Goal: Transaction & Acquisition: Book appointment/travel/reservation

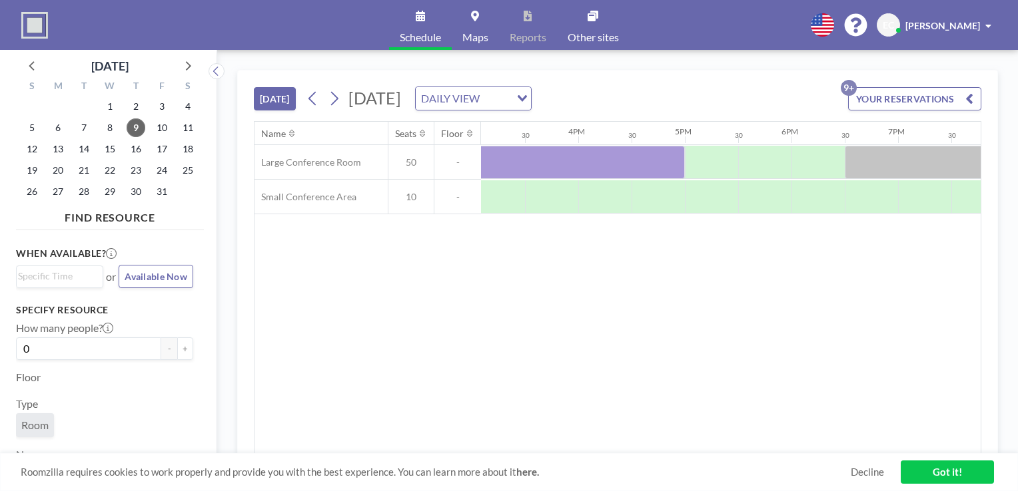
scroll to position [0, 1608]
click at [336, 95] on icon at bounding box center [334, 99] width 7 height 14
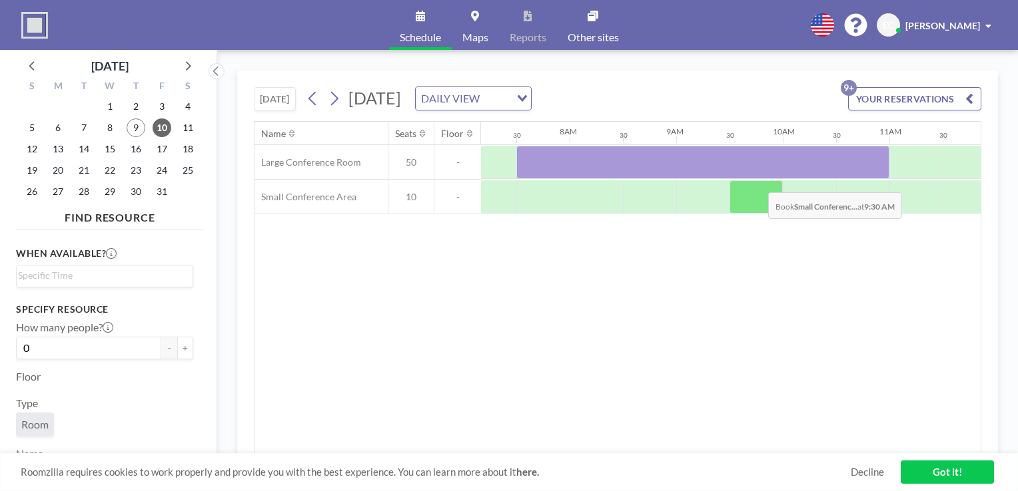
scroll to position [0, 799]
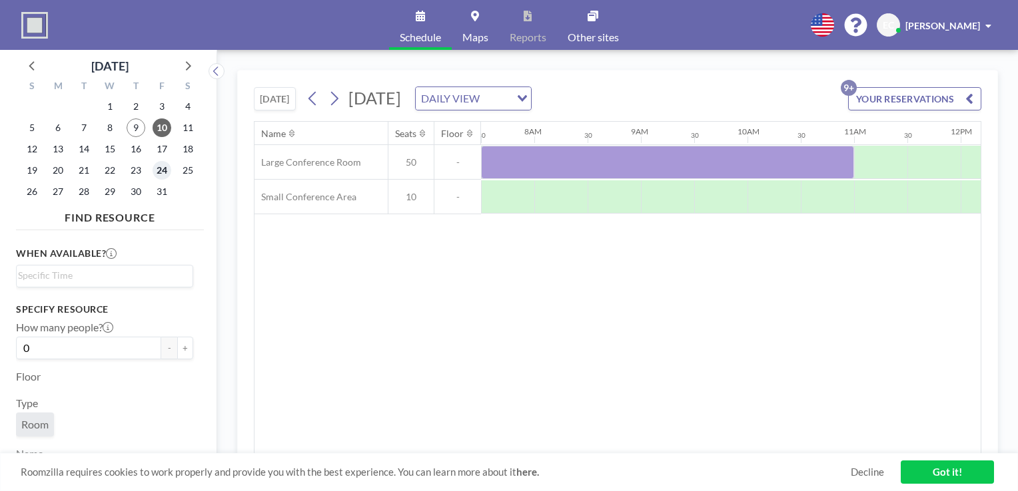
click at [161, 168] on span "24" at bounding box center [162, 170] width 19 height 19
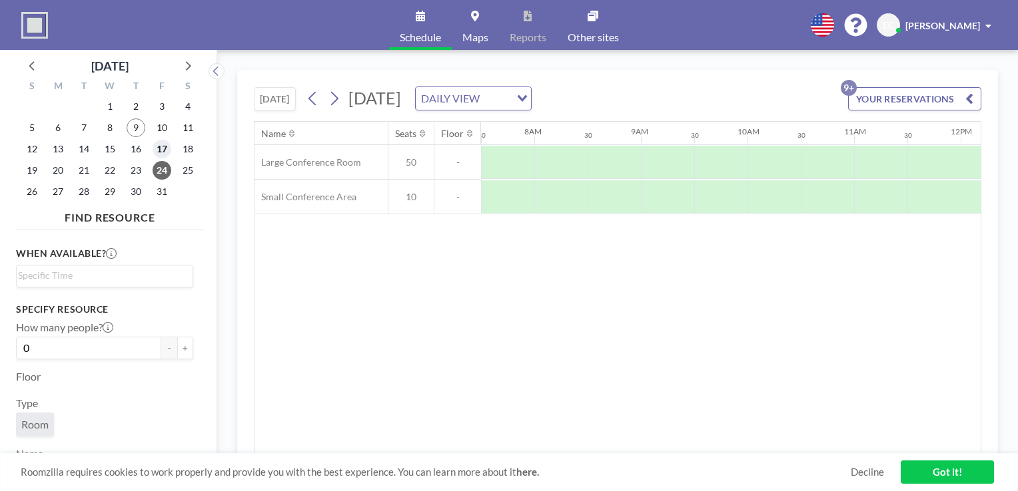
click at [159, 142] on span "17" at bounding box center [162, 149] width 19 height 19
click at [157, 124] on span "10" at bounding box center [162, 128] width 19 height 19
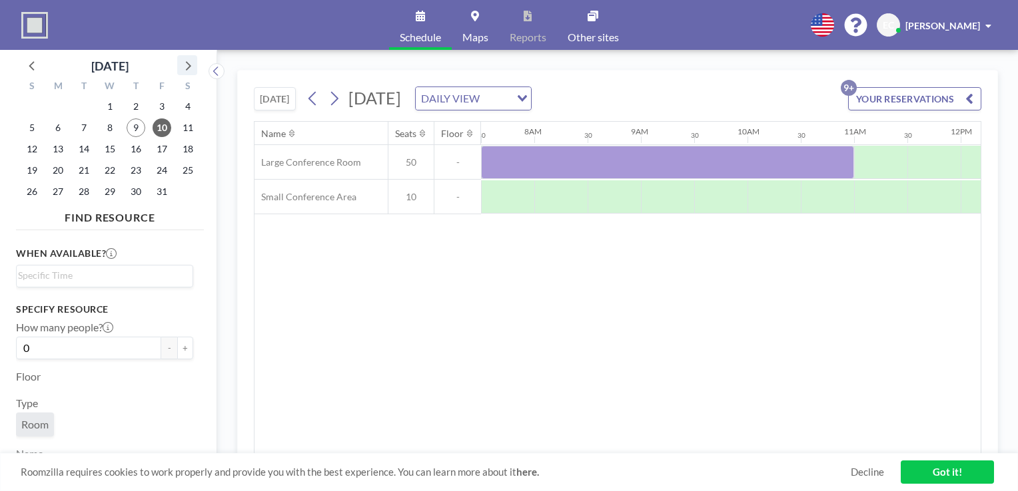
click at [190, 65] on icon at bounding box center [188, 65] width 5 height 9
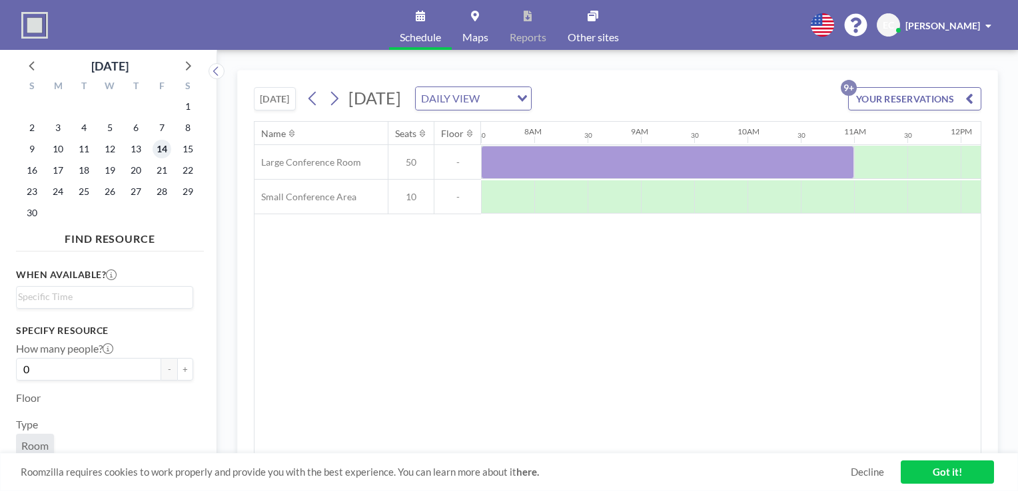
click at [164, 146] on span "14" at bounding box center [162, 149] width 19 height 19
click at [155, 176] on span "21" at bounding box center [162, 170] width 19 height 19
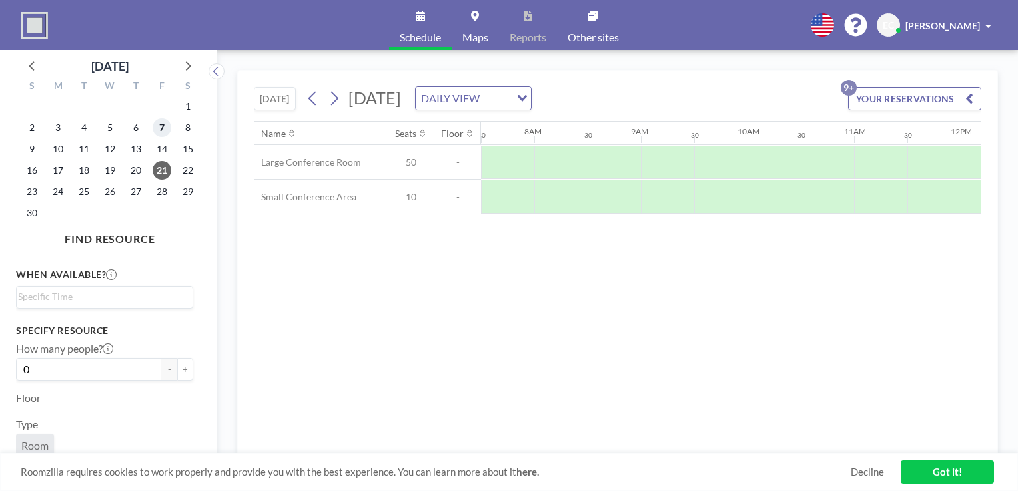
click at [162, 131] on span "7" at bounding box center [162, 128] width 19 height 19
click at [164, 195] on span "28" at bounding box center [162, 191] width 19 height 19
click at [186, 64] on icon at bounding box center [186, 65] width 17 height 17
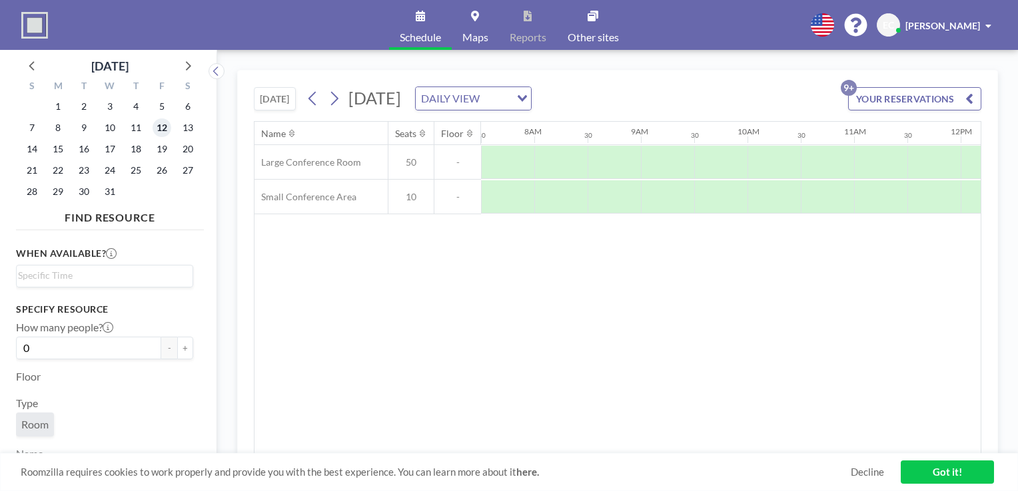
click at [164, 129] on span "12" at bounding box center [162, 128] width 19 height 19
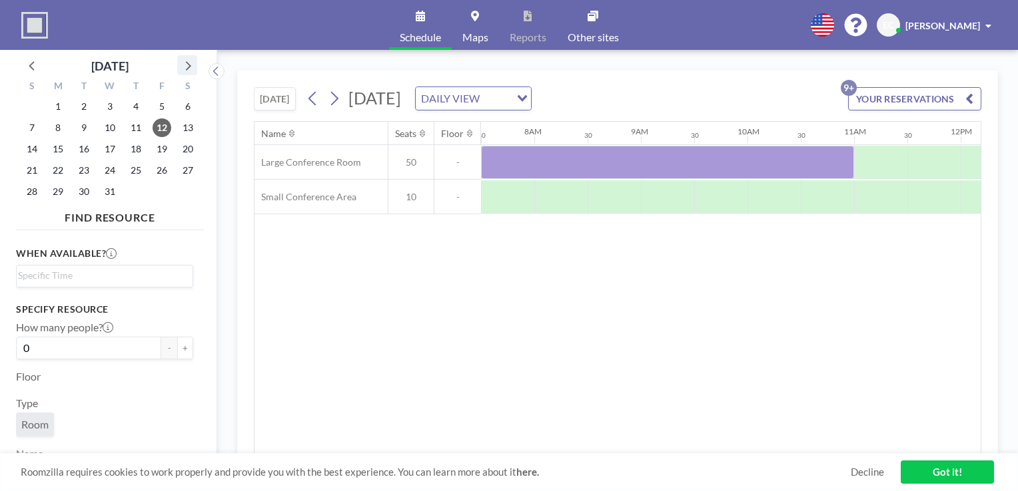
click at [187, 67] on icon at bounding box center [186, 65] width 17 height 17
click at [156, 126] on span "9" at bounding box center [162, 128] width 19 height 19
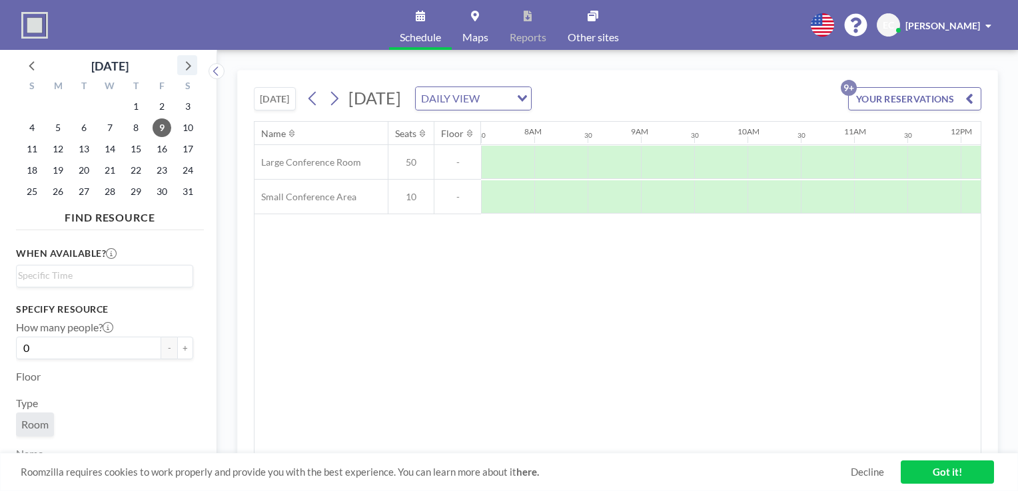
click at [192, 71] on icon at bounding box center [186, 65] width 17 height 17
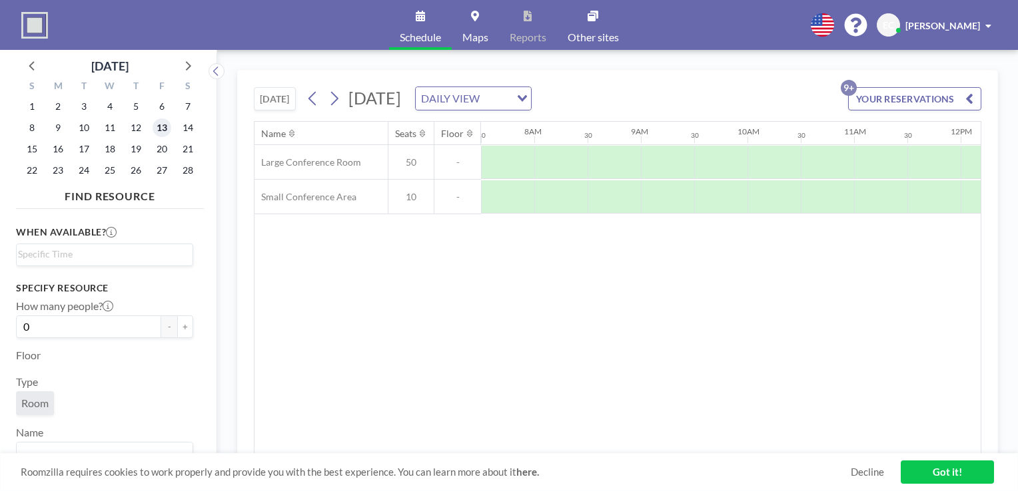
click at [165, 129] on span "13" at bounding box center [162, 128] width 19 height 19
click at [137, 125] on span "12" at bounding box center [136, 128] width 19 height 19
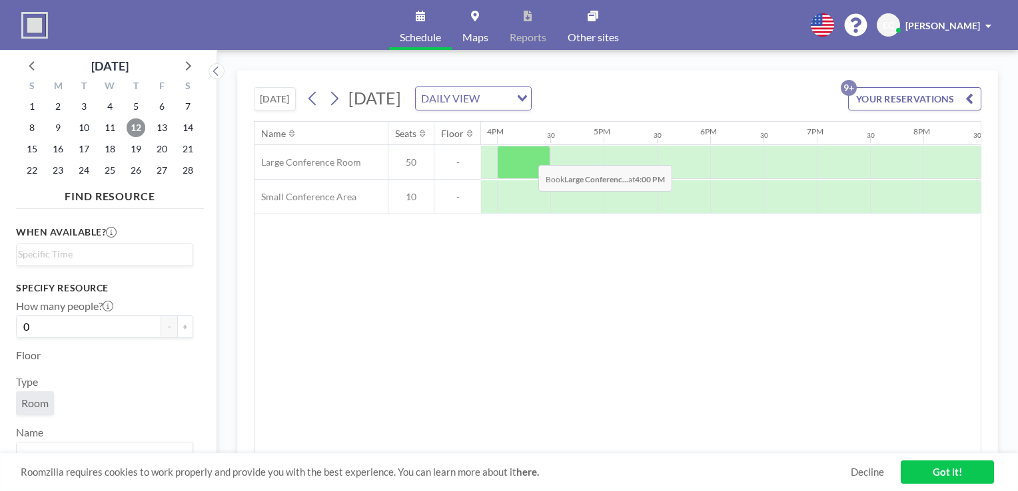
scroll to position [0, 1624]
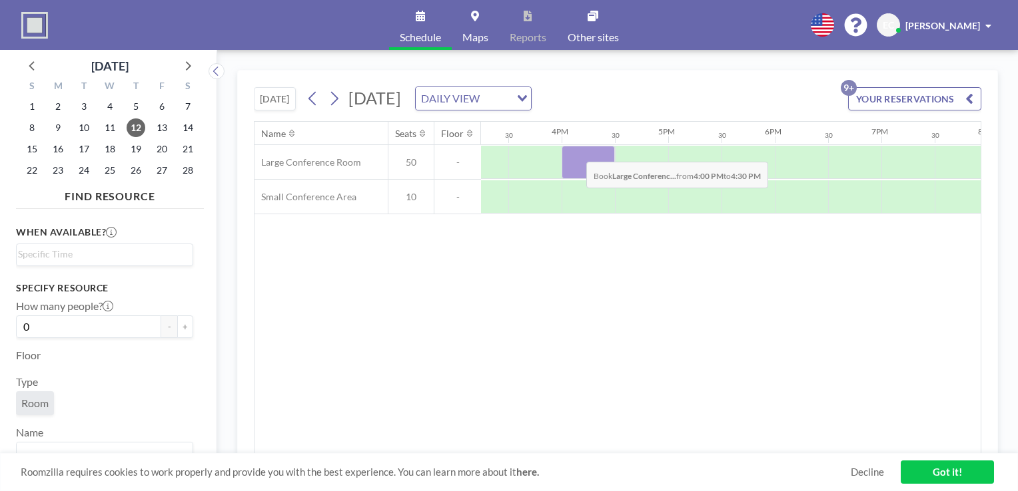
click at [575, 151] on div at bounding box center [587, 162] width 53 height 33
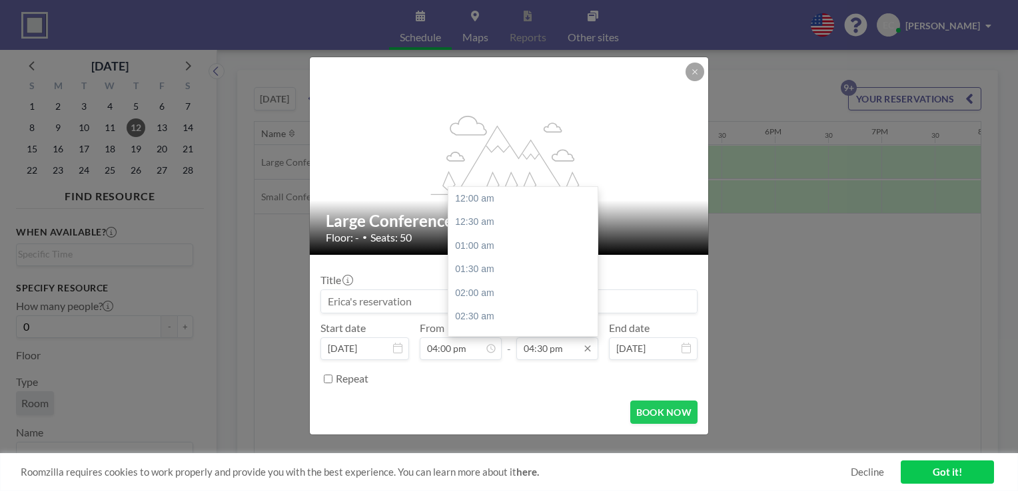
scroll to position [783, 0]
click at [577, 351] on input "04:30 pm" at bounding box center [557, 349] width 82 height 23
click at [514, 250] on div "05:30 pm" at bounding box center [526, 246] width 156 height 24
type input "05:30 pm"
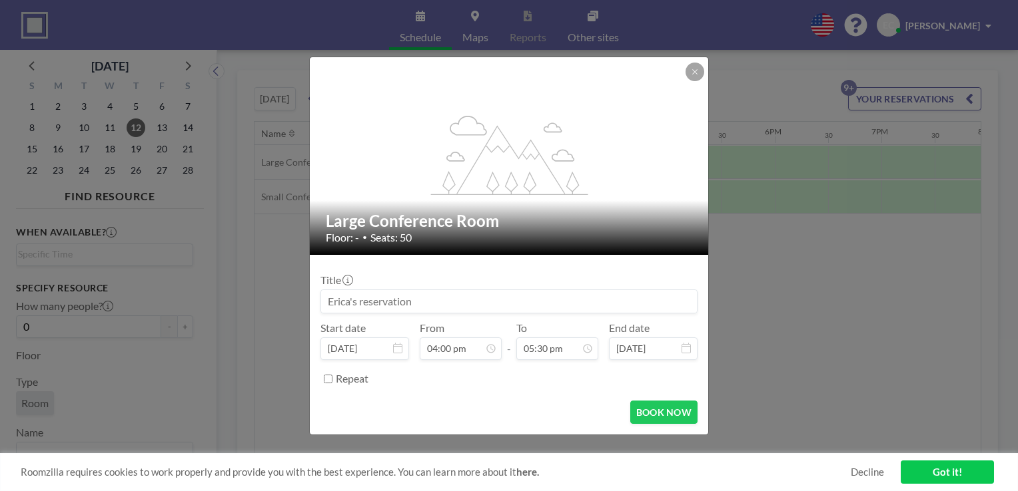
scroll to position [830, 0]
drag, startPoint x: 448, startPoint y: 305, endPoint x: 153, endPoint y: 294, distance: 295.2
click at [153, 294] on div "flex-grow: 1.2; Large Conference Room Floor: - • Seats: 50 Title Start date [DA…" at bounding box center [509, 245] width 1018 height 491
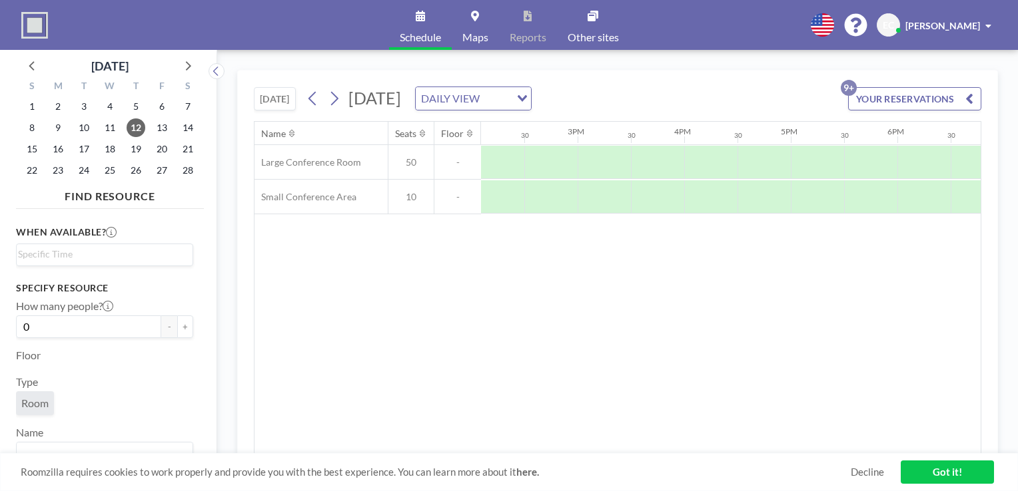
scroll to position [0, 1501]
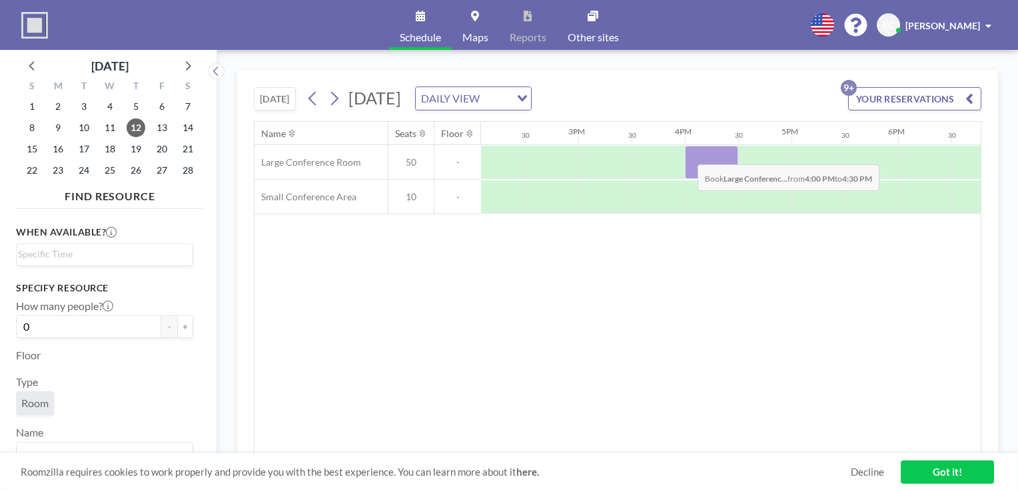
click at [687, 154] on div at bounding box center [711, 162] width 53 height 33
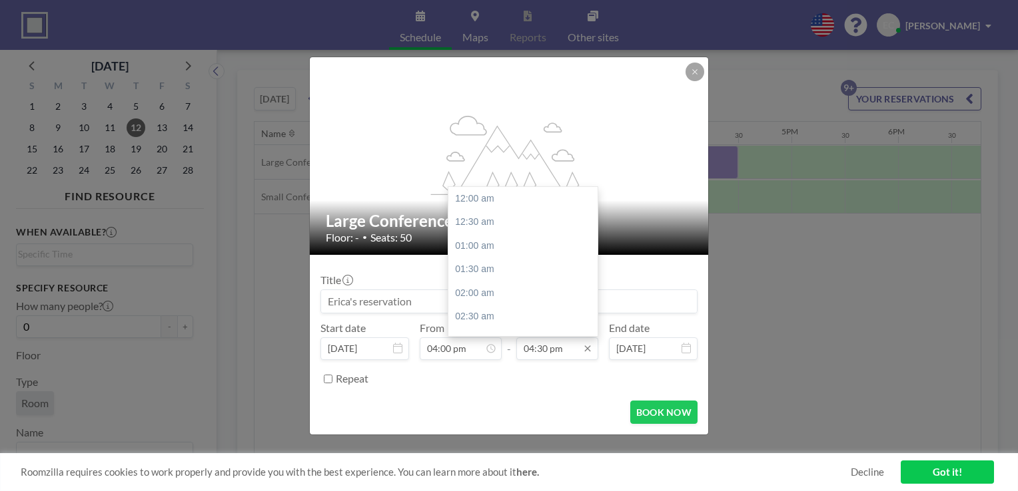
click at [563, 343] on input "04:30 pm" at bounding box center [557, 349] width 82 height 23
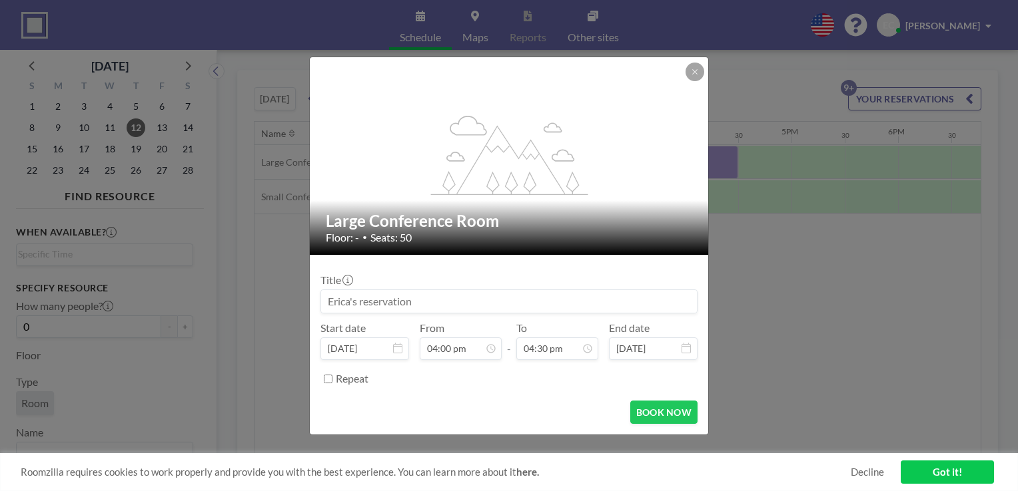
scroll to position [783, 0]
click at [567, 364] on div "Title Start date [DATE] From 04:00 pm - To 04:30 pm End date [DATE] Repeat" at bounding box center [508, 328] width 377 height 125
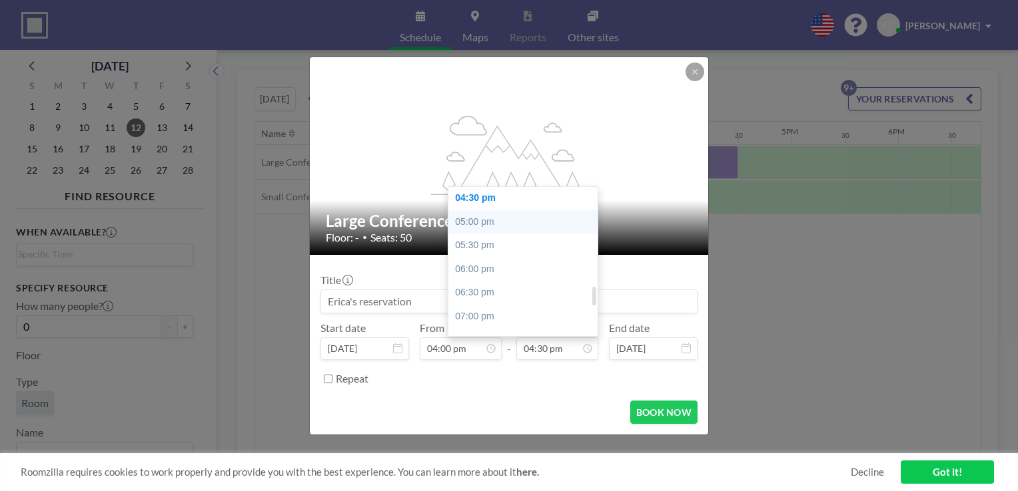
click at [504, 218] on div "05:00 pm" at bounding box center [526, 222] width 156 height 24
type input "05:00 pm"
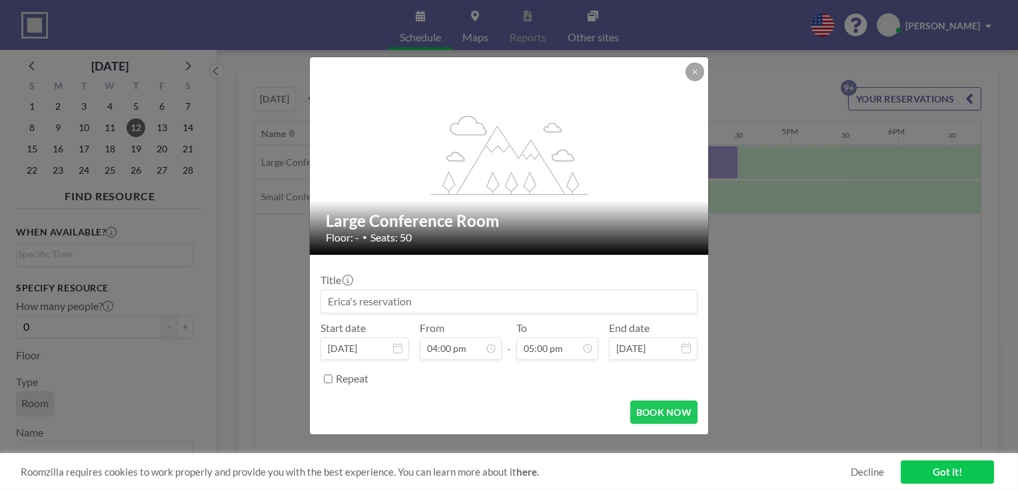
click at [409, 301] on input at bounding box center [509, 301] width 376 height 23
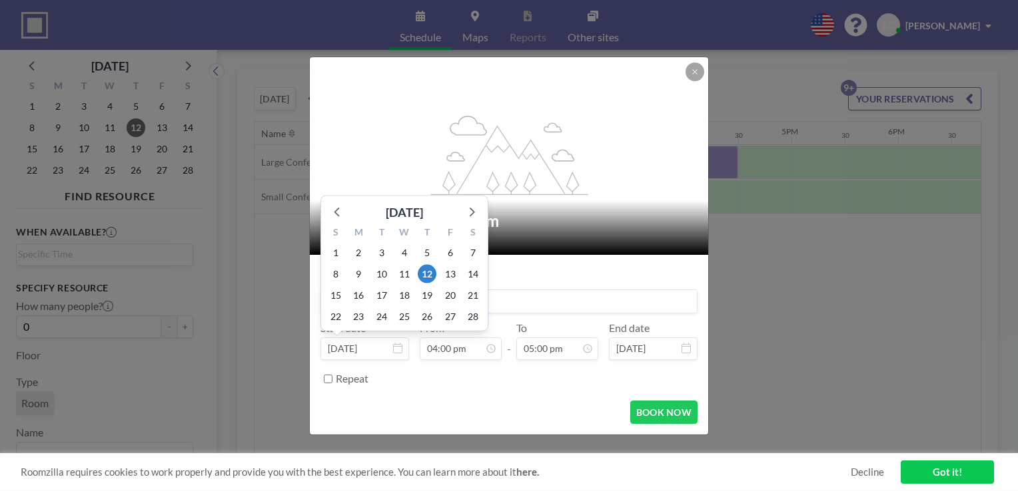
type input "RoundTable Setup"
click at [517, 369] on div "Repeat" at bounding box center [517, 379] width 362 height 22
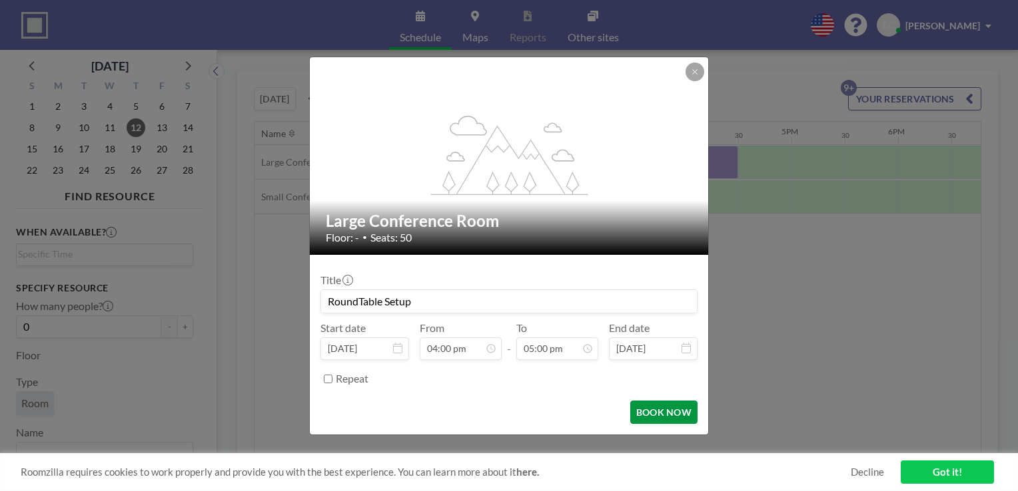
click at [647, 409] on button "BOOK NOW" at bounding box center [663, 412] width 67 height 23
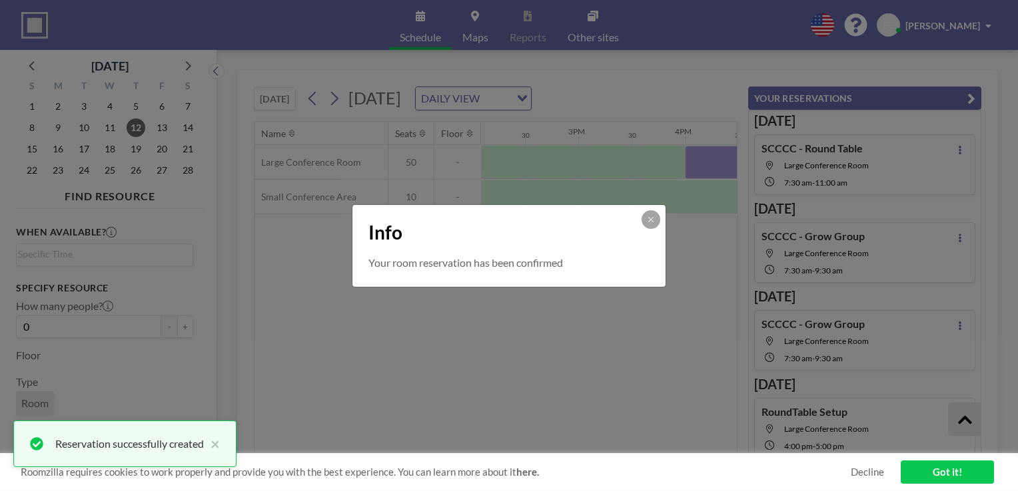
scroll to position [615, 0]
click at [647, 214] on button at bounding box center [650, 219] width 19 height 19
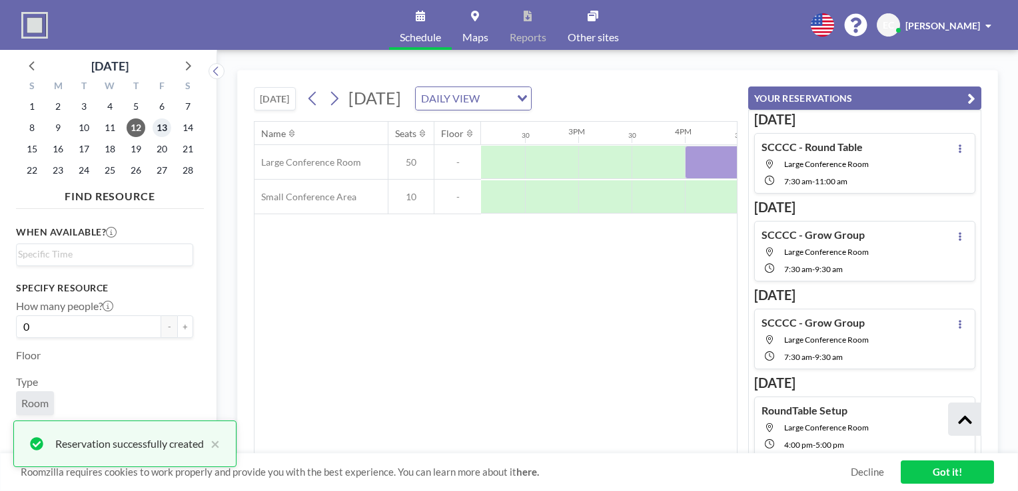
click at [161, 127] on span "13" at bounding box center [162, 128] width 19 height 19
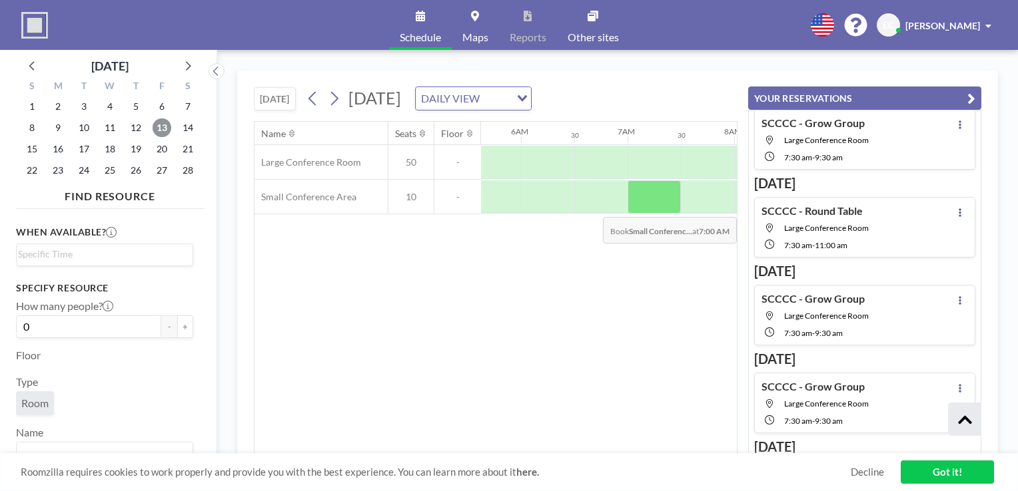
scroll to position [0, 598]
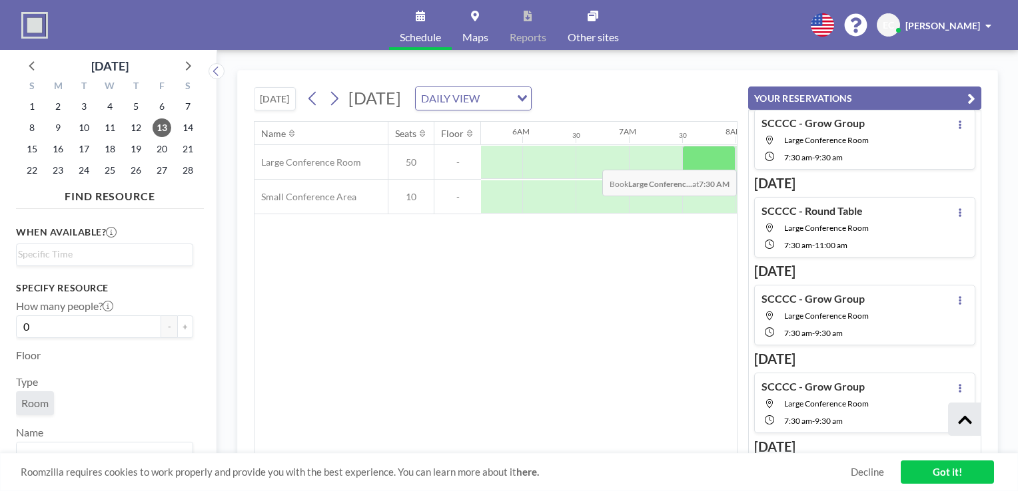
click at [682, 159] on div at bounding box center [708, 162] width 53 height 33
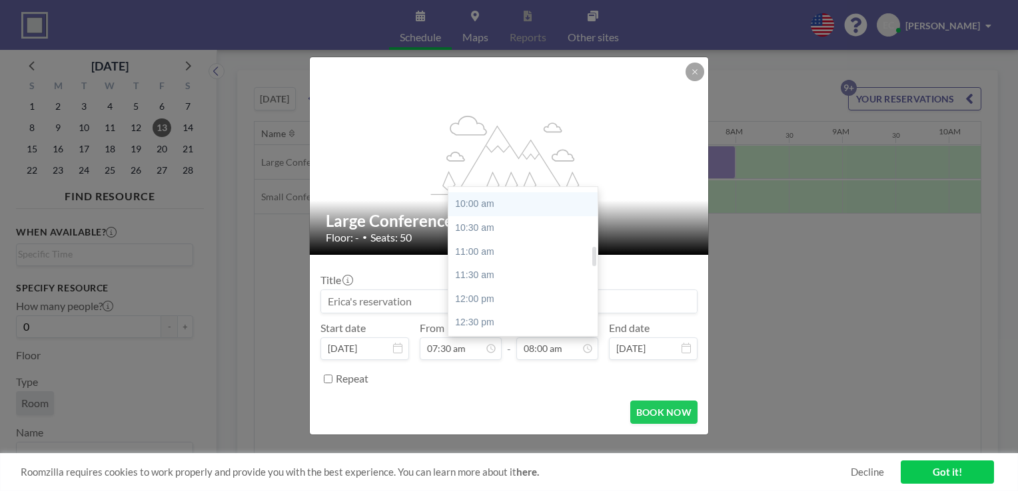
scroll to position [469, 0]
click at [495, 252] on div "11:00 am" at bounding box center [526, 252] width 156 height 24
type input "11:00 am"
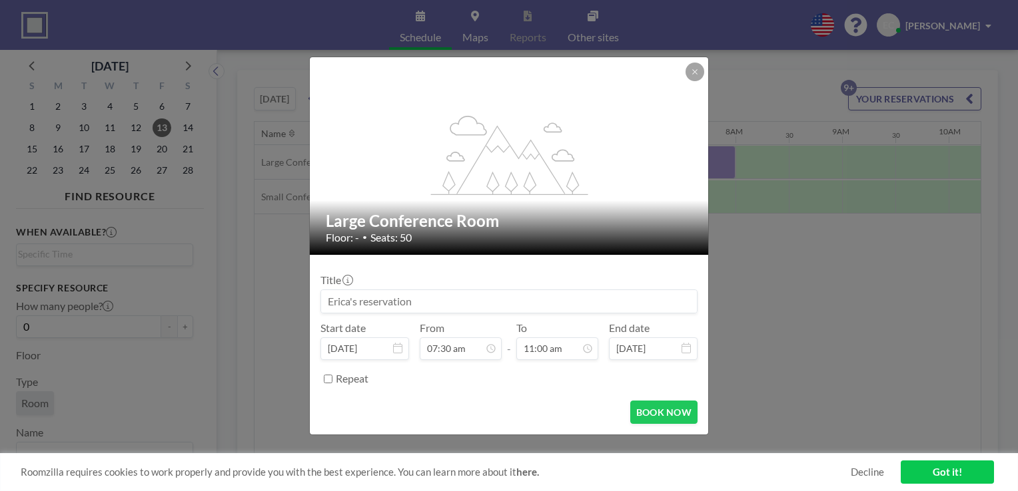
click at [494, 308] on input at bounding box center [509, 301] width 376 height 23
click at [329, 302] on input "Roundtable" at bounding box center [509, 301] width 376 height 23
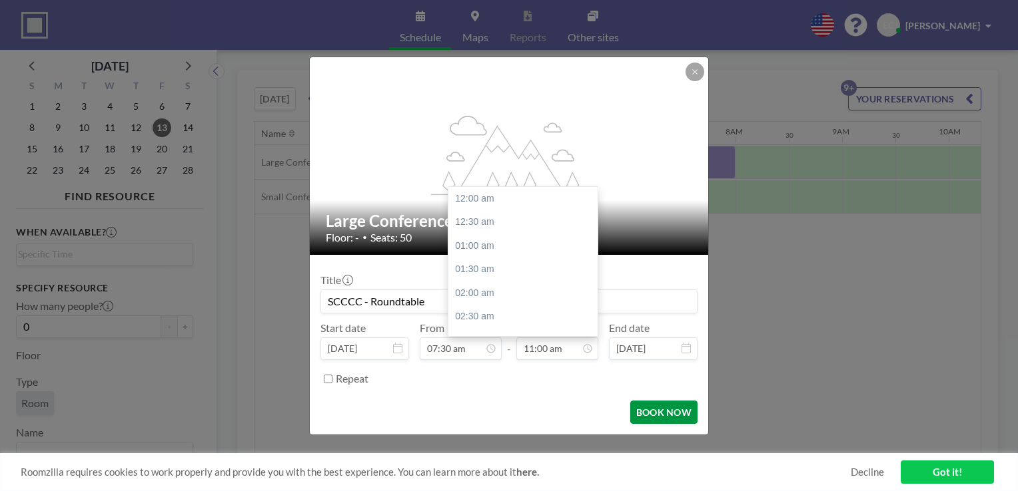
scroll to position [521, 0]
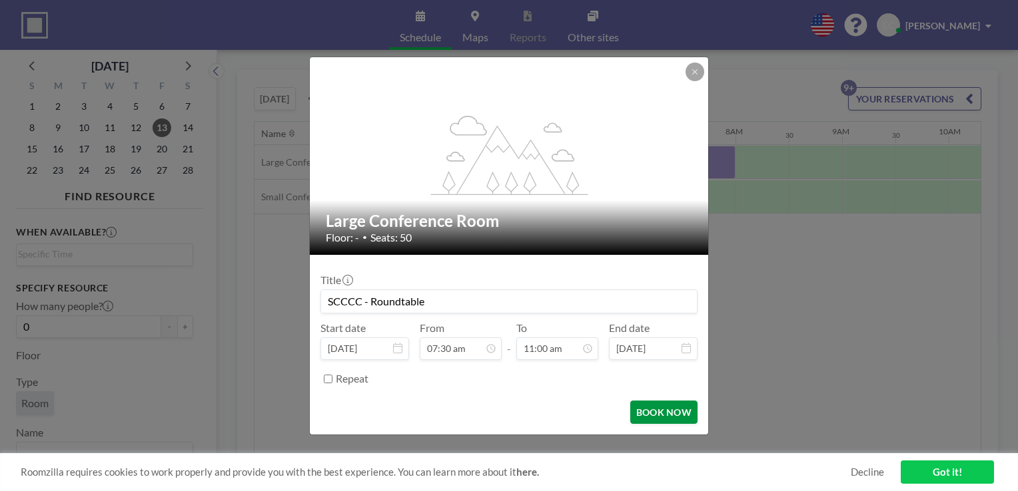
type input "SCCCC - Roundtable"
click at [671, 410] on button "BOOK NOW" at bounding box center [663, 412] width 67 height 23
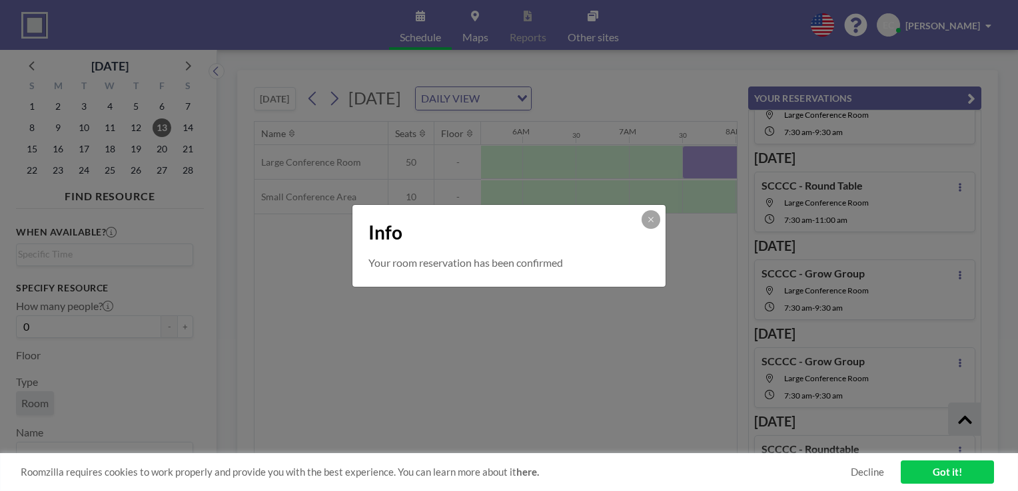
scroll to position [615, 0]
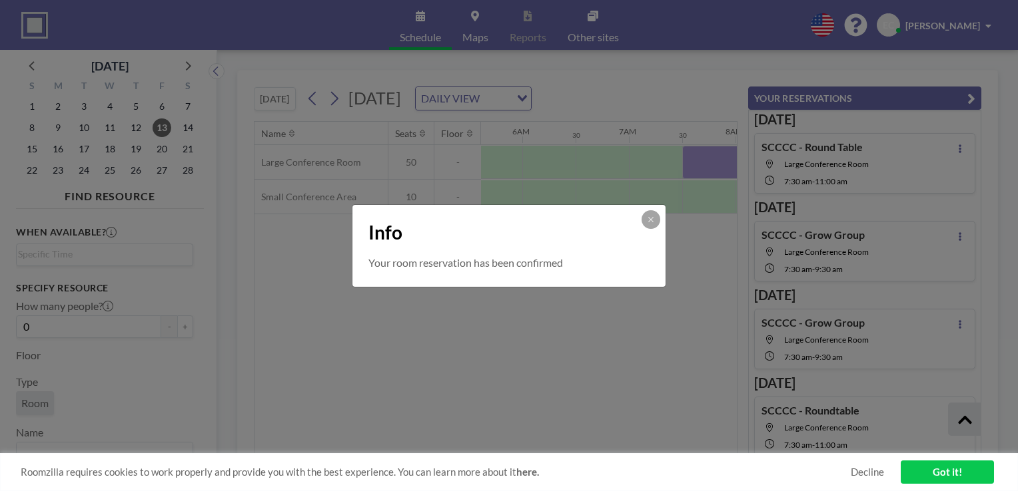
click at [657, 208] on div "Info" at bounding box center [508, 230] width 313 height 50
click at [657, 220] on button at bounding box center [650, 219] width 19 height 19
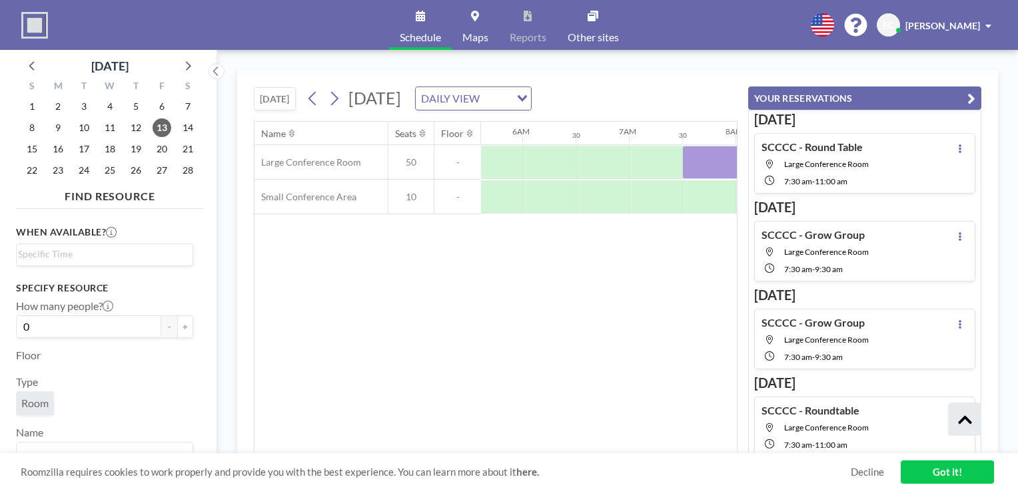
click at [49, 81] on div "M" at bounding box center [58, 87] width 26 height 17
click at [35, 73] on icon at bounding box center [32, 65] width 17 height 17
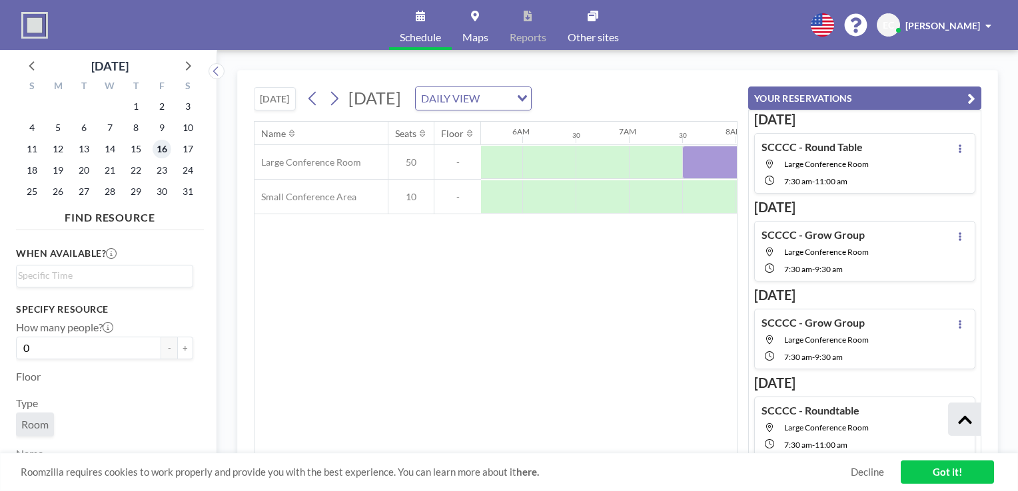
click at [164, 148] on span "16" at bounding box center [162, 149] width 19 height 19
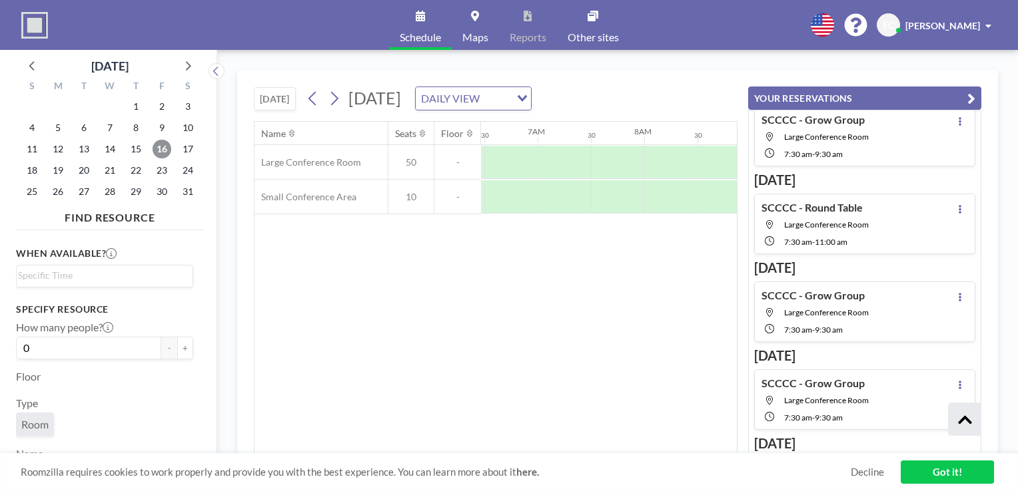
scroll to position [0, 689]
click at [592, 151] on div at bounding box center [617, 162] width 53 height 33
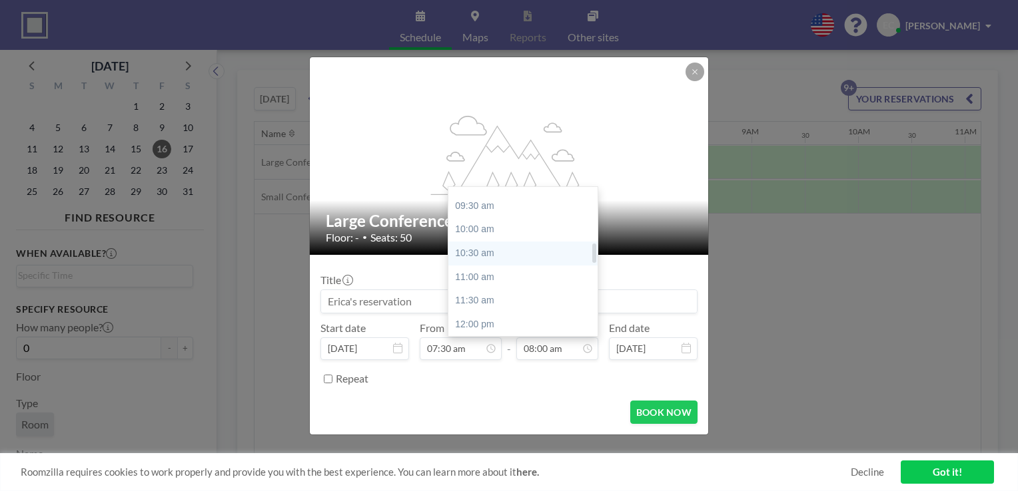
scroll to position [444, 0]
click at [493, 276] on div "11:00 am" at bounding box center [526, 277] width 156 height 24
type input "11:00 am"
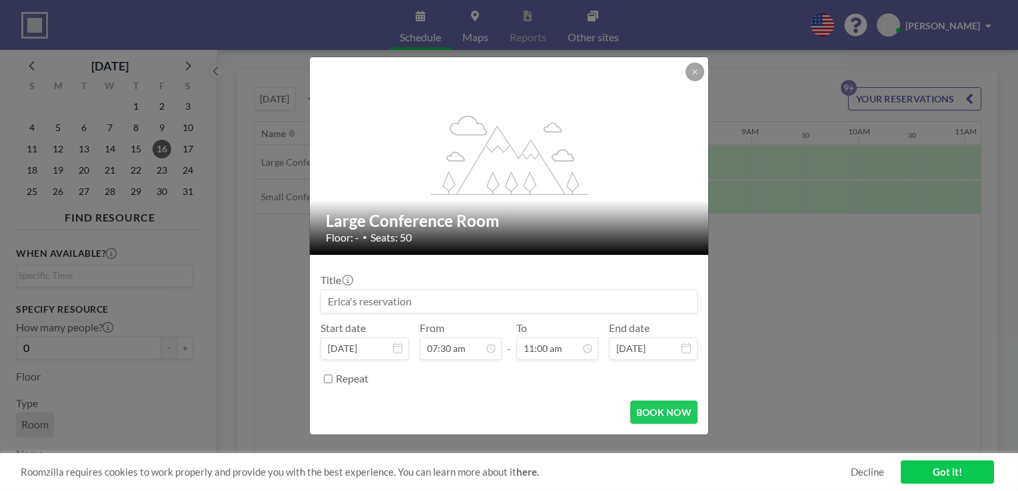
click at [414, 311] on input at bounding box center [509, 301] width 376 height 23
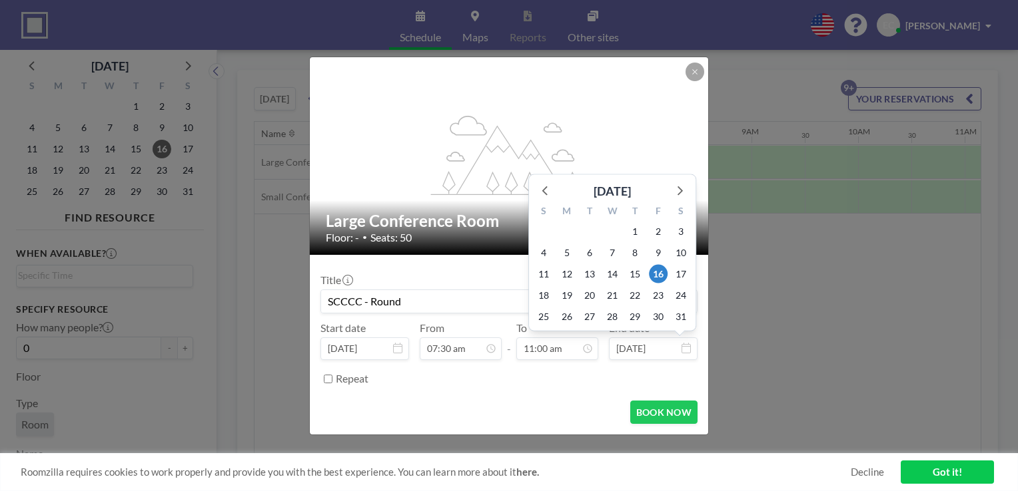
scroll to position [521, 0]
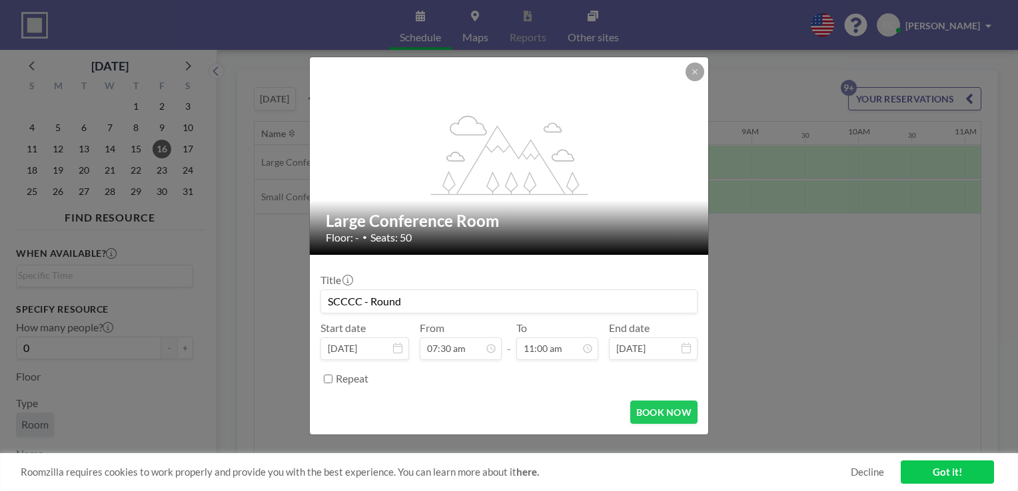
type input "SCCCC - Round"
click at [706, 68] on div "flex-grow: 1.2;" at bounding box center [510, 156] width 400 height 198
click at [695, 73] on icon at bounding box center [695, 72] width 8 height 8
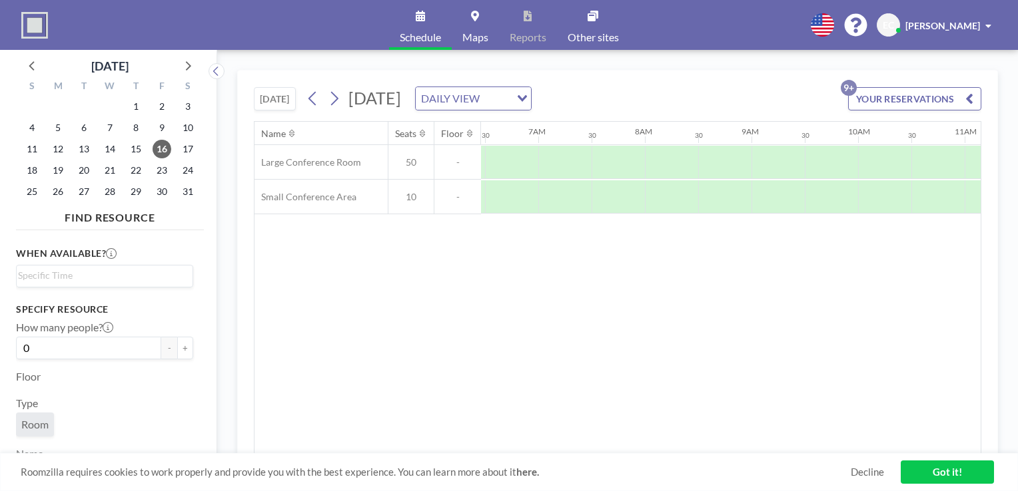
click at [152, 133] on div "9" at bounding box center [162, 127] width 26 height 21
click at [164, 125] on span "9" at bounding box center [162, 128] width 19 height 19
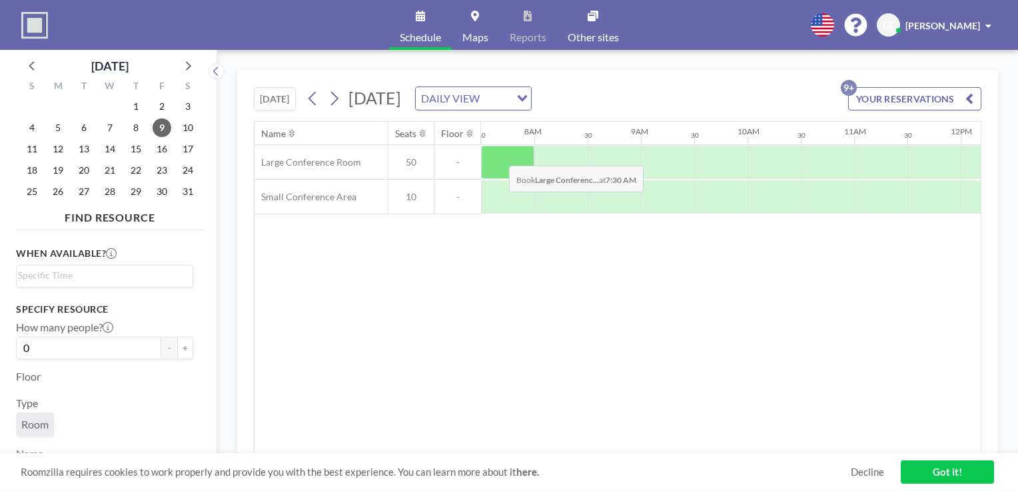
click at [498, 155] on div at bounding box center [507, 162] width 53 height 33
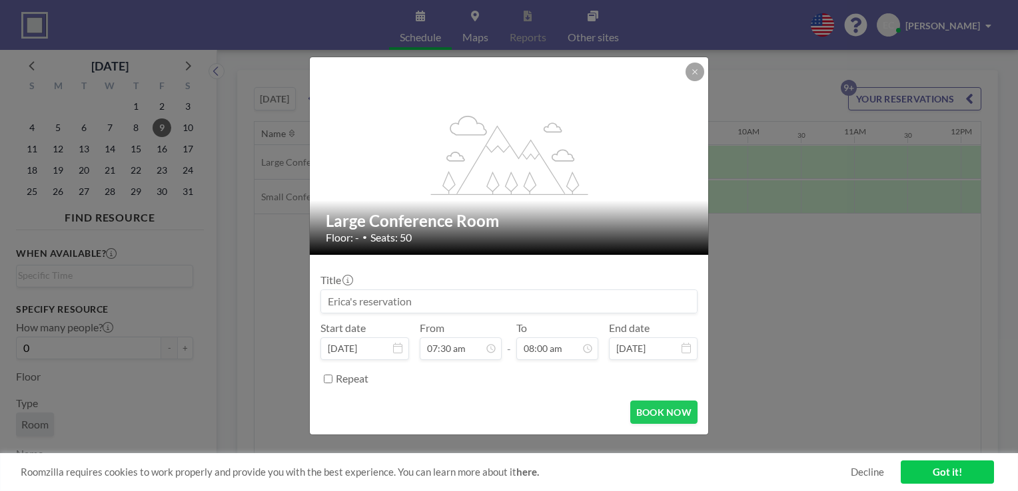
click at [446, 305] on input at bounding box center [509, 301] width 376 height 23
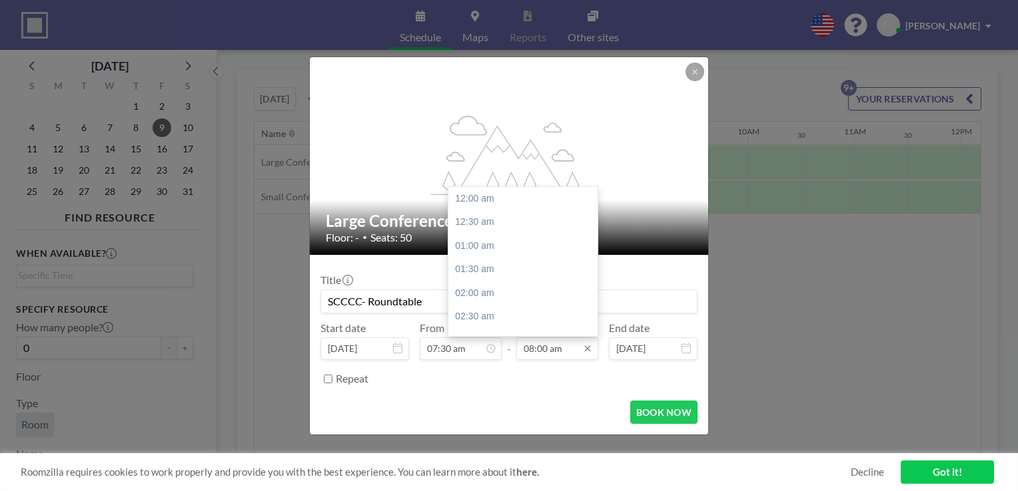
type input "SCCCC- Roundtable"
click at [541, 340] on input "08:00 am" at bounding box center [557, 349] width 82 height 23
click at [515, 304] on div "11:00 am" at bounding box center [526, 309] width 156 height 24
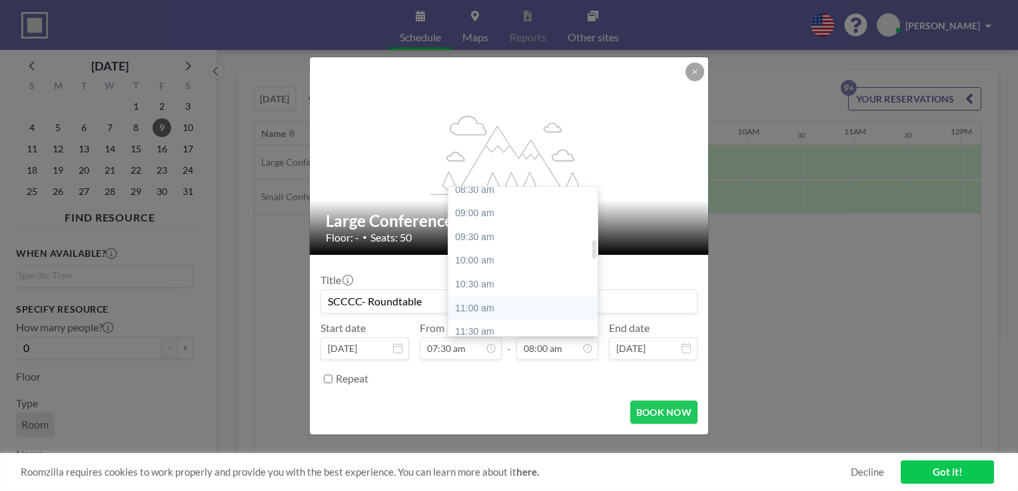
type input "11:00 am"
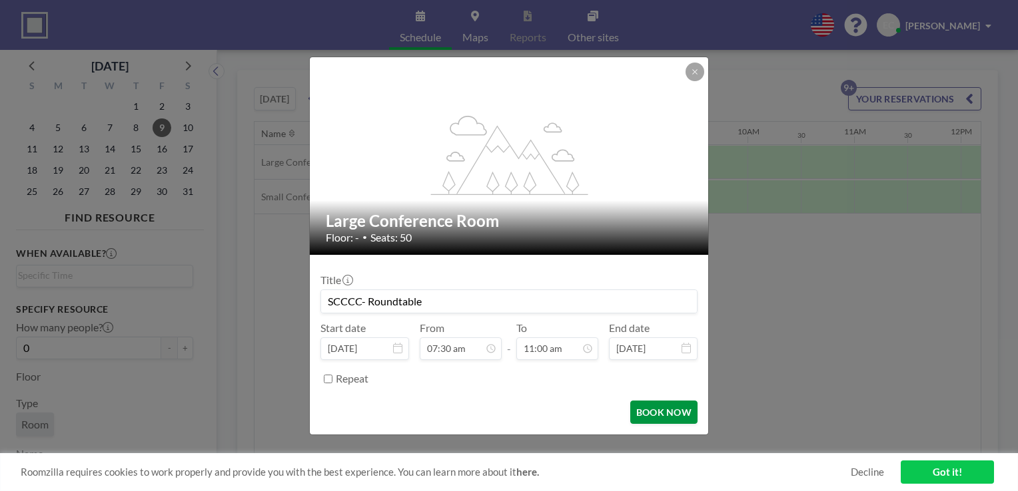
click at [679, 420] on button "BOOK NOW" at bounding box center [663, 412] width 67 height 23
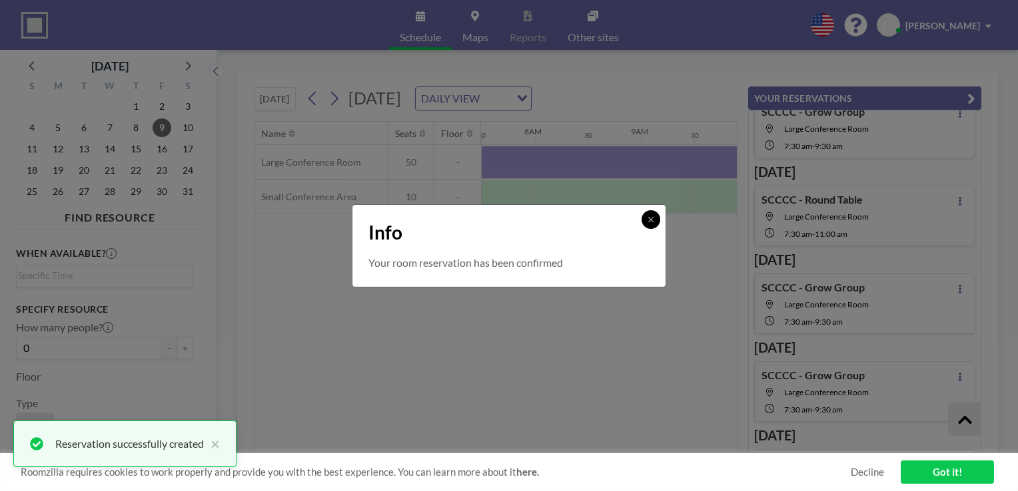
scroll to position [615, 0]
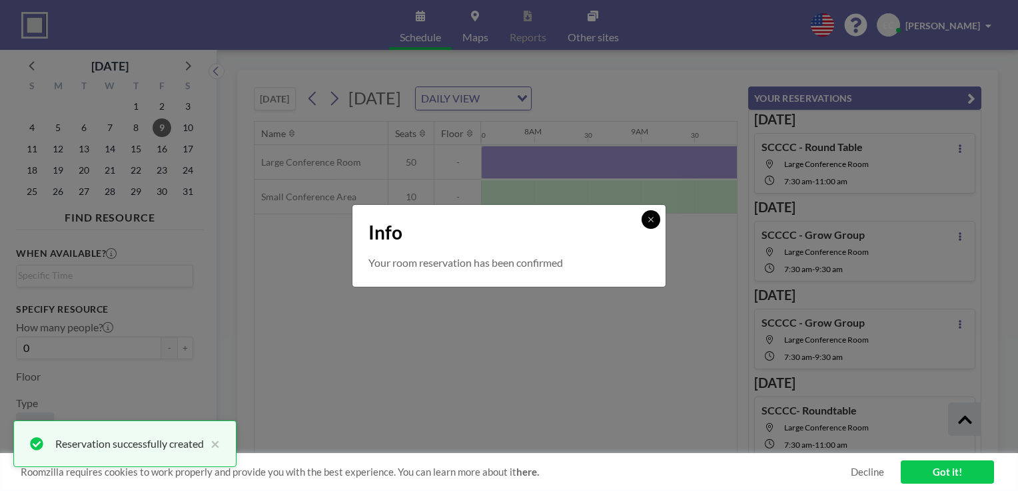
click at [644, 214] on button at bounding box center [650, 219] width 19 height 19
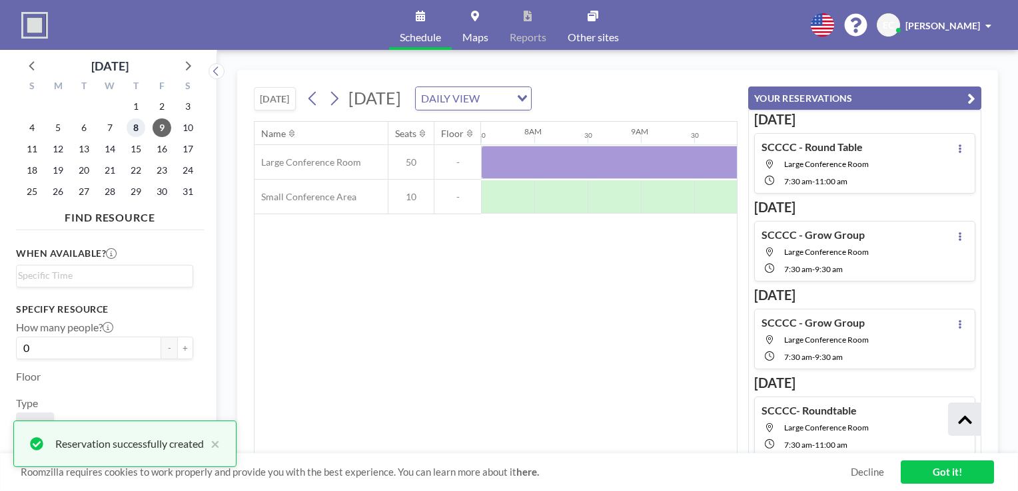
click at [139, 129] on span "8" at bounding box center [136, 128] width 19 height 19
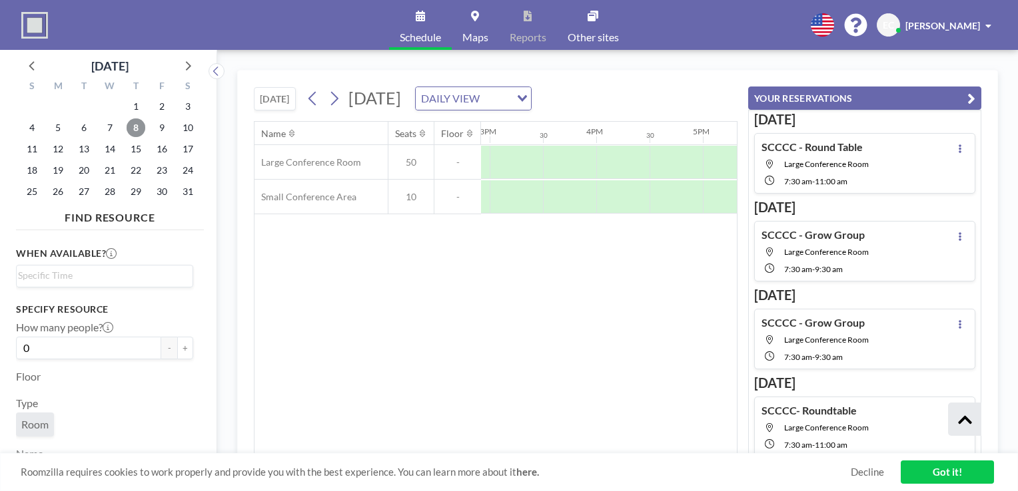
scroll to position [0, 1589]
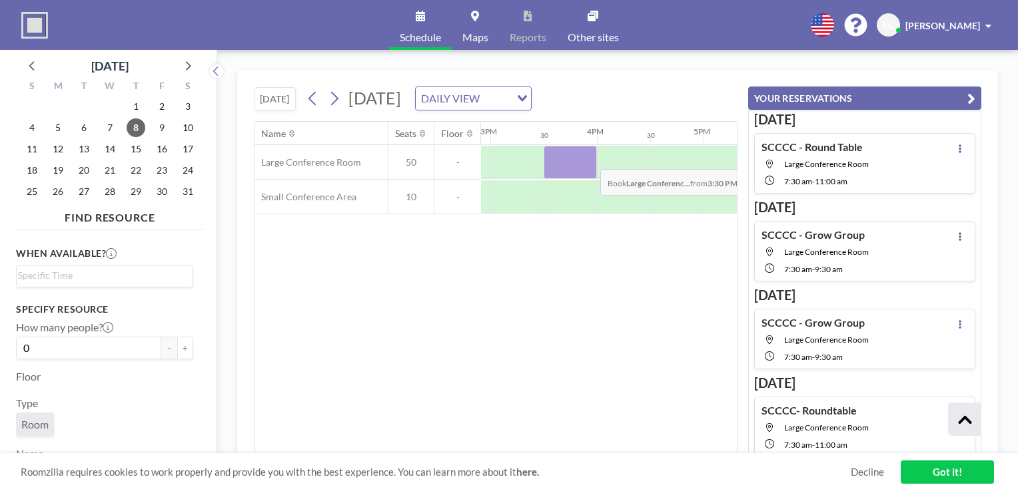
click at [589, 159] on div at bounding box center [569, 162] width 53 height 33
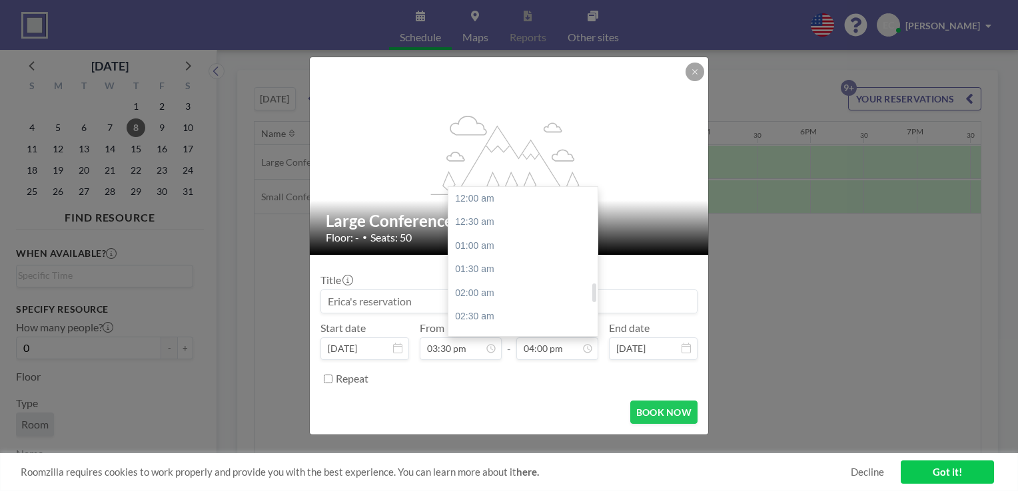
scroll to position [759, 0]
click at [494, 218] on div "04:30 pm" at bounding box center [526, 222] width 156 height 24
type input "04:30 pm"
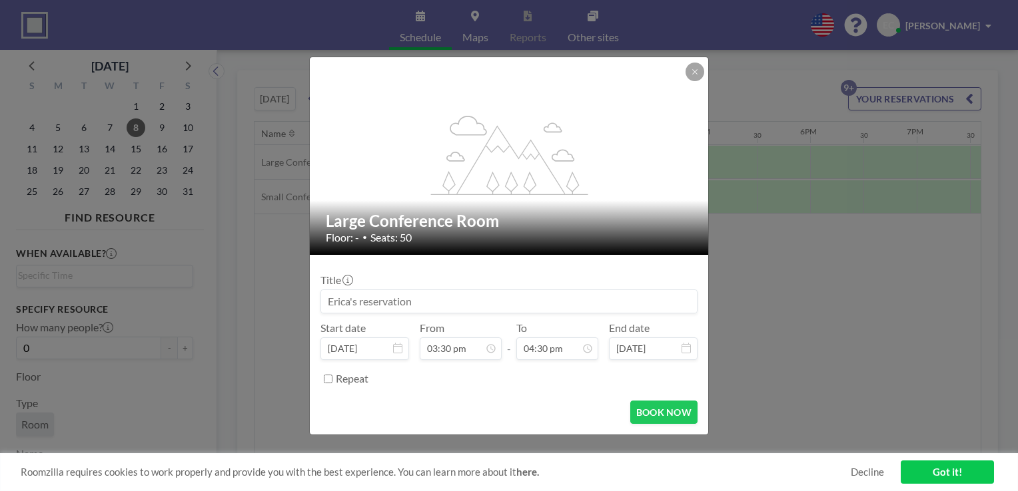
click at [402, 302] on input at bounding box center [509, 301] width 376 height 23
type input "SCCCC Roundtable Setup"
click at [671, 408] on button "BOOK NOW" at bounding box center [663, 412] width 67 height 23
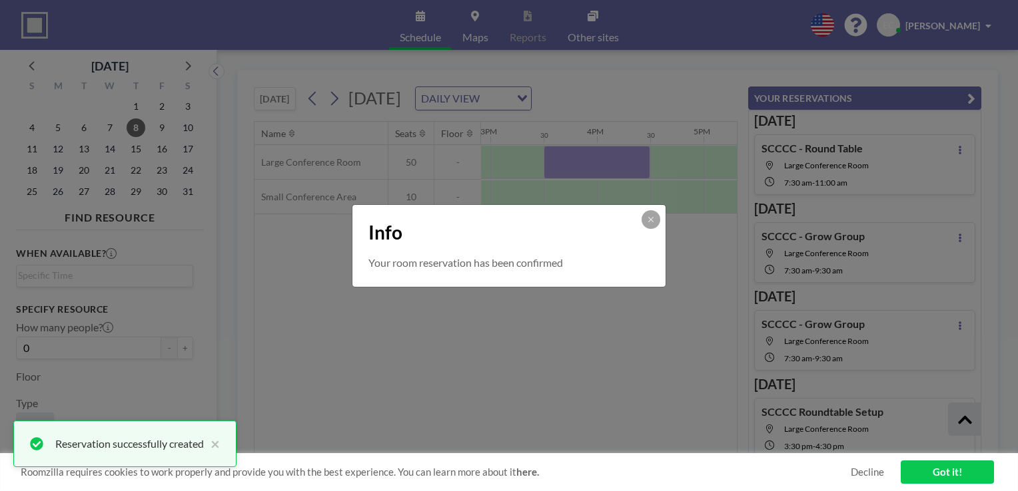
scroll to position [615, 0]
click at [657, 214] on button at bounding box center [650, 219] width 19 height 19
